Goal: Navigation & Orientation: Find specific page/section

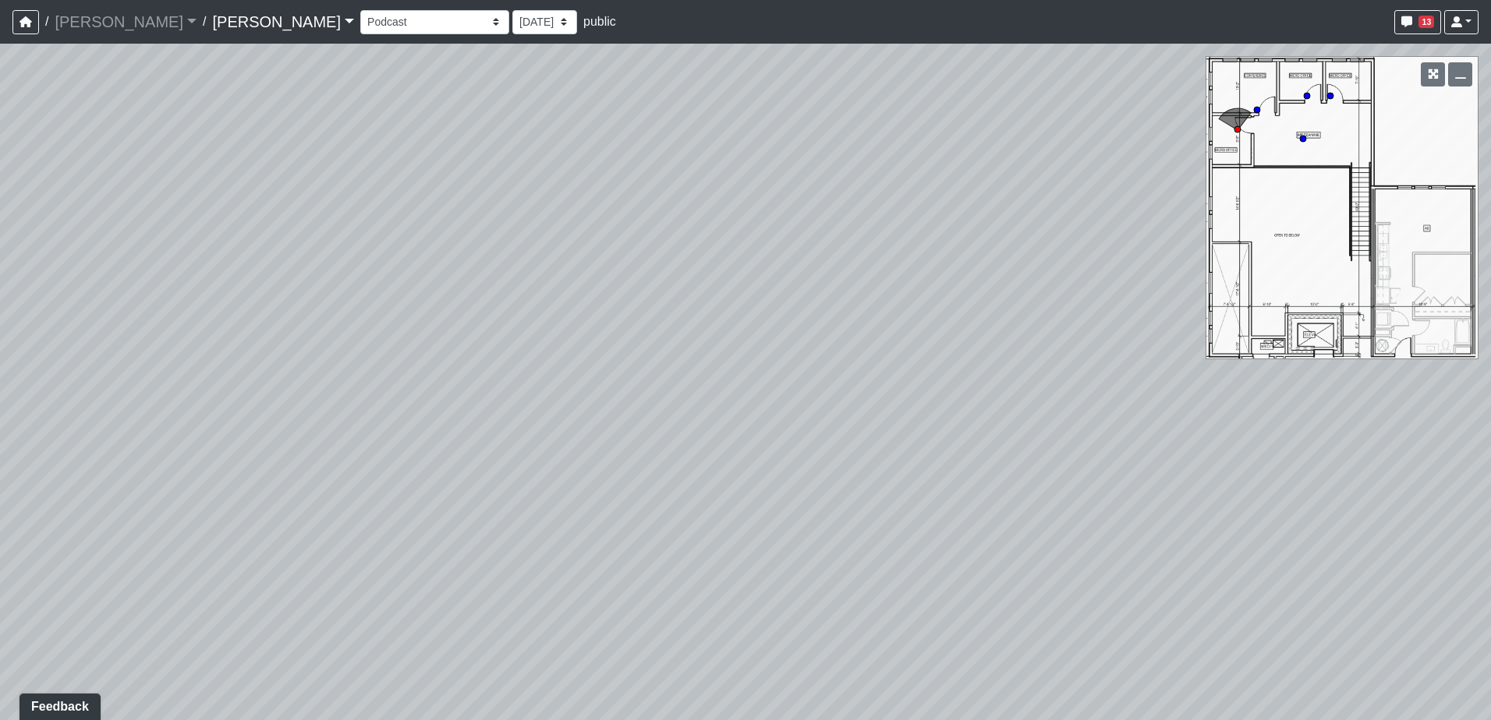
drag, startPoint x: 394, startPoint y: 280, endPoint x: 1079, endPoint y: 256, distance: 685.7
click at [1079, 256] on div "Loading... Cabinets Loading... TV Wall Loading... Flex Space Fourth Floor - Mez…" at bounding box center [745, 382] width 1491 height 677
click at [377, 22] on select "Entry Kitchenette Lounge Pool Table Seating 1 Seating 2 Seating 3 Seating 4 Ban…" at bounding box center [434, 22] width 149 height 24
click at [360, 10] on select "Entry Kitchenette Lounge Pool Table Seating 1 Seating 2 Seating 3 Seating 4 Ban…" at bounding box center [434, 22] width 149 height 24
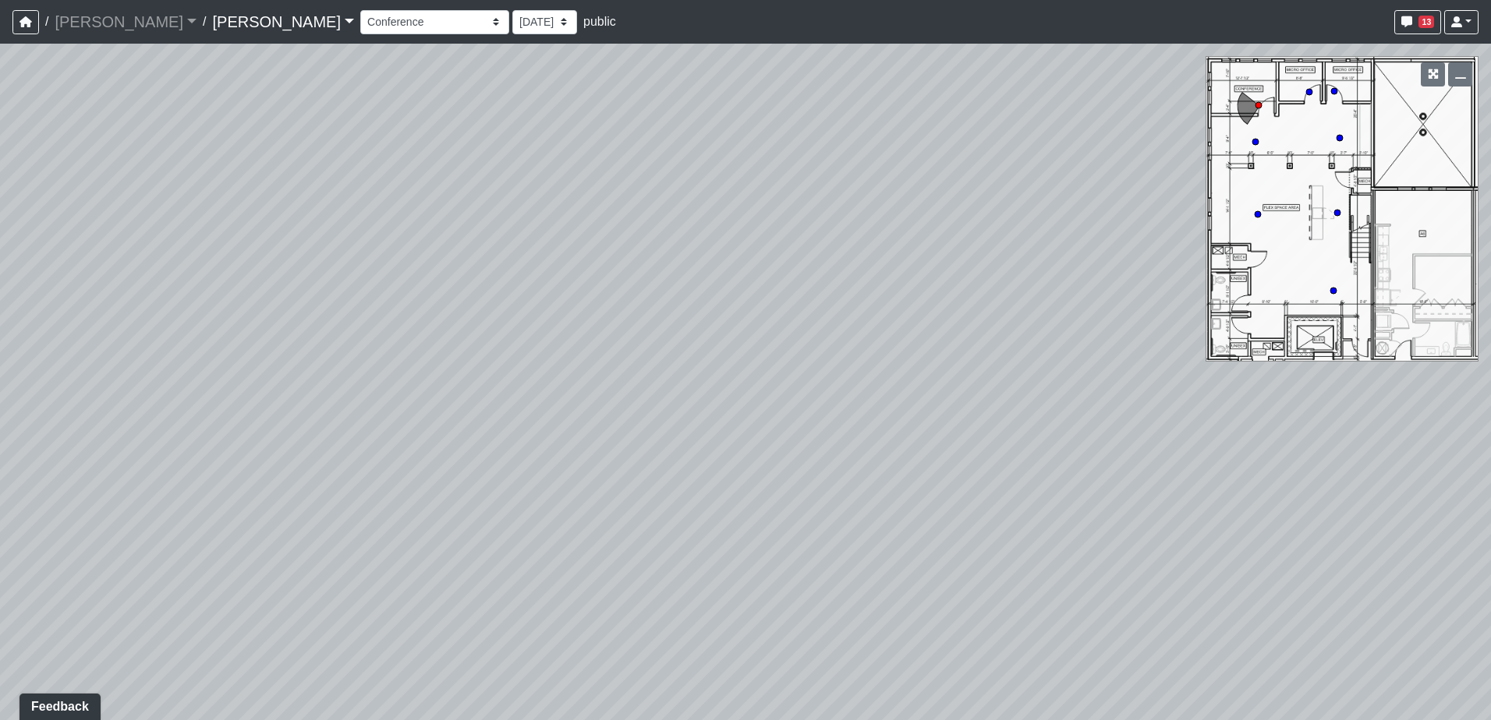
drag, startPoint x: 702, startPoint y: 307, endPoint x: 863, endPoint y: 285, distance: 162.8
click at [870, 290] on div "Loading... Cabinets Loading... TV Wall Loading... Flex Space Fourth Floor - Mez…" at bounding box center [745, 382] width 1491 height 677
drag, startPoint x: 392, startPoint y: 305, endPoint x: 992, endPoint y: 295, distance: 600.4
click at [997, 297] on div "Loading... Cabinets Loading... TV Wall Loading... Flex Space Fourth Floor - Mez…" at bounding box center [745, 382] width 1491 height 677
click at [366, 19] on select "Entry Kitchenette Lounge Pool Table Seating 1 Seating 2 Seating 3 Seating 4 Ban…" at bounding box center [434, 22] width 149 height 24
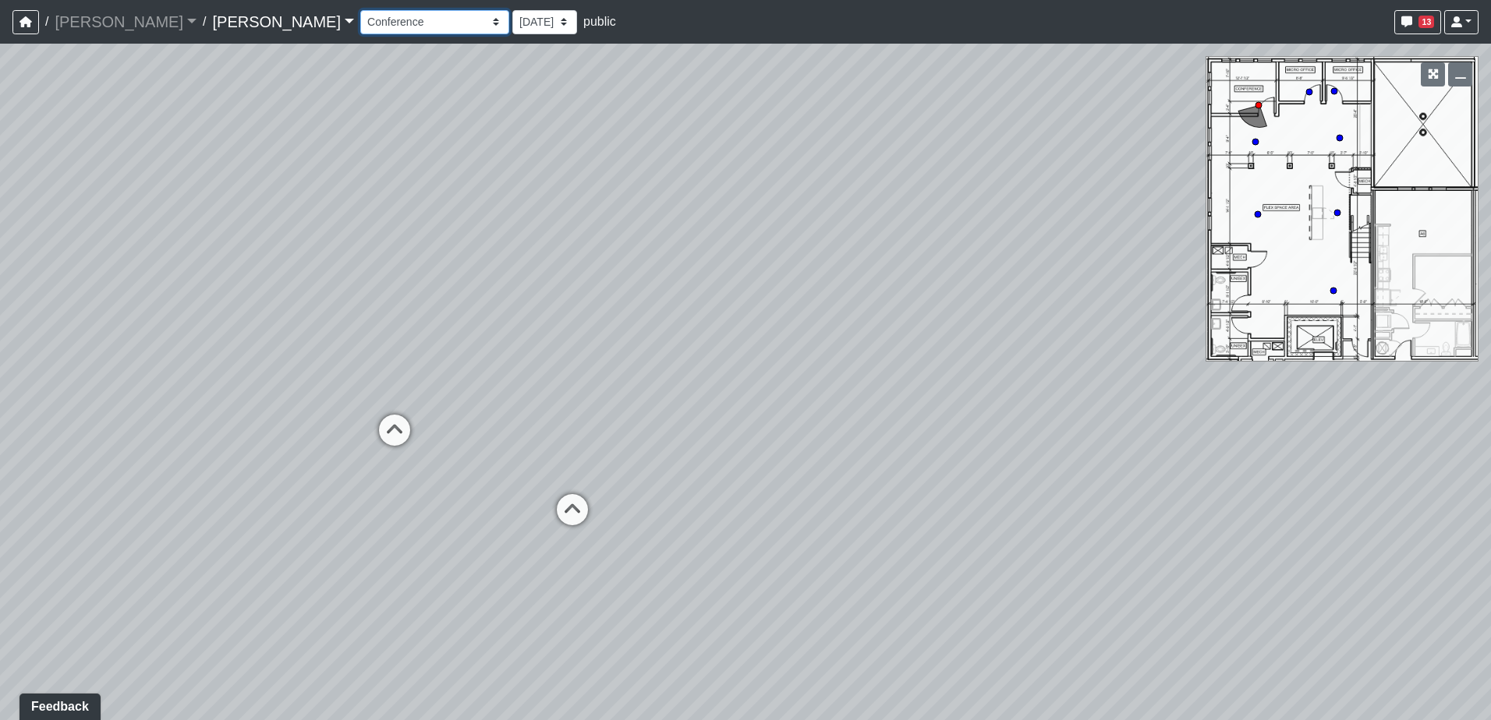
click at [360, 10] on select "Entry Kitchenette Lounge Pool Table Seating 1 Seating 2 Seating 3 Seating 4 Ban…" at bounding box center [434, 22] width 149 height 24
select select "cngENdxBfyFe2EzPYNGaoA"
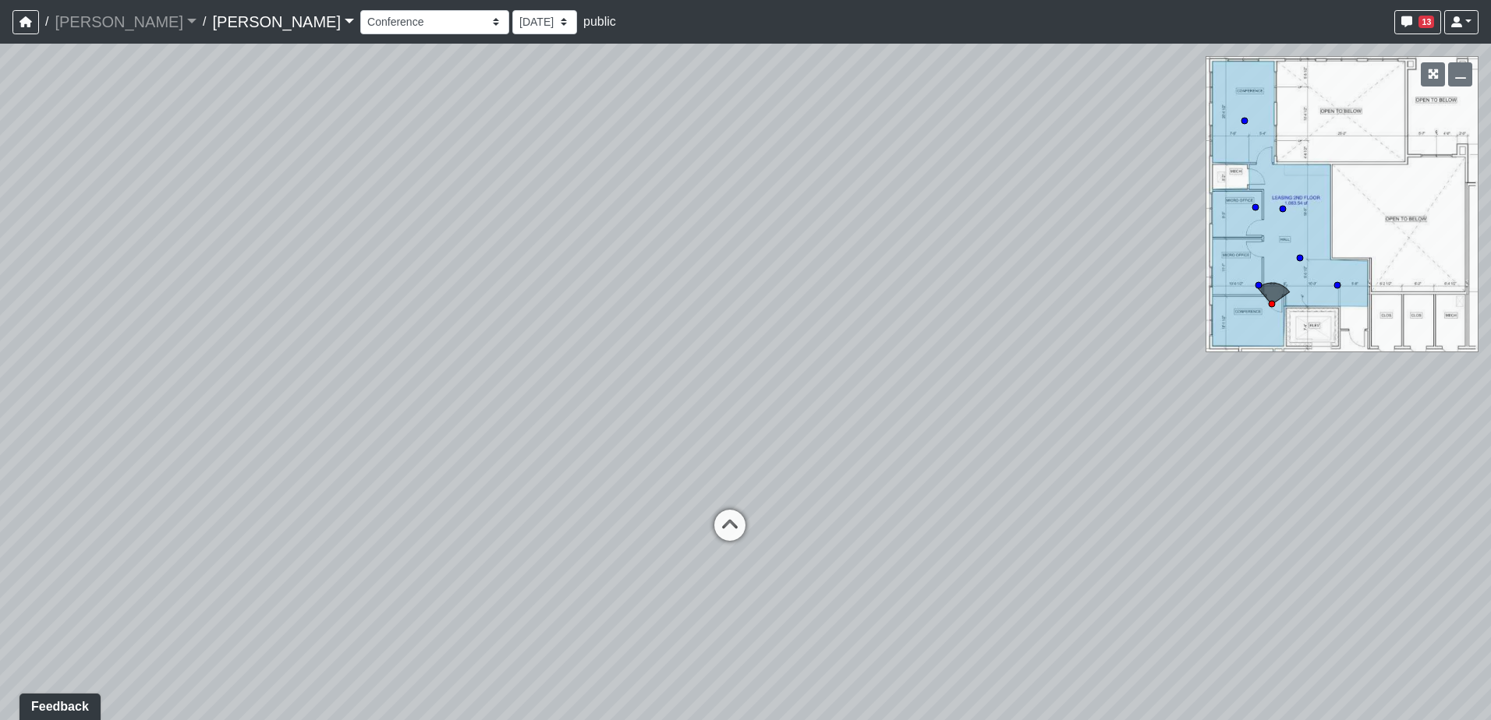
drag, startPoint x: 420, startPoint y: 363, endPoint x: 1250, endPoint y: 264, distance: 835.5
click at [1241, 266] on div "Loading... Cabinets Loading... TV Wall Loading... Flex Space Fourth Floor - Mez…" at bounding box center [745, 382] width 1491 height 677
